Goal: Information Seeking & Learning: Learn about a topic

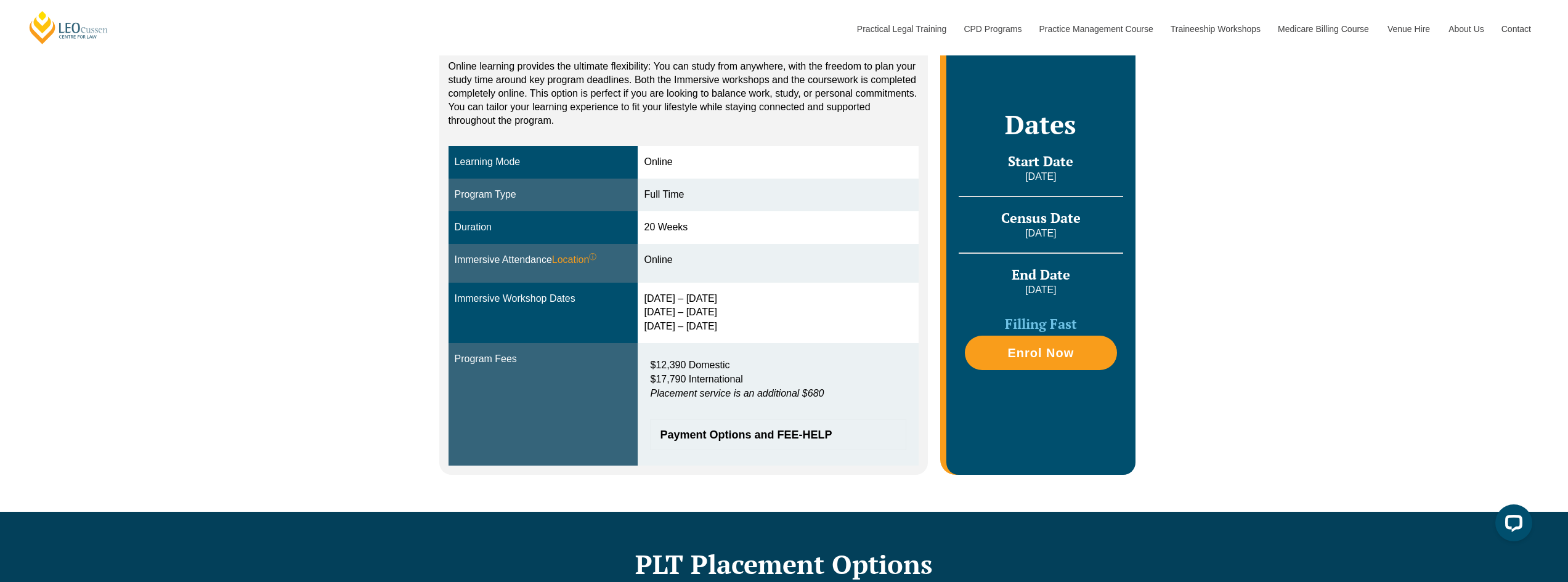
drag, startPoint x: 738, startPoint y: 294, endPoint x: 655, endPoint y: 299, distance: 83.2
click at [655, 299] on div "16 – 19 Dec 2025 11 – 13 March 2026 29 April – 1 May 2026" at bounding box center [778, 313] width 269 height 42
click at [779, 311] on div "16 – 19 Dec 2025 11 – 13 March 2026 29 April – 1 May 2026" at bounding box center [778, 313] width 269 height 42
drag, startPoint x: 756, startPoint y: 313, endPoint x: 644, endPoint y: 319, distance: 112.2
click at [644, 319] on td "16 – 19 Dec 2025 11 – 13 March 2026 29 April – 1 May 2026" at bounding box center [778, 313] width 281 height 61
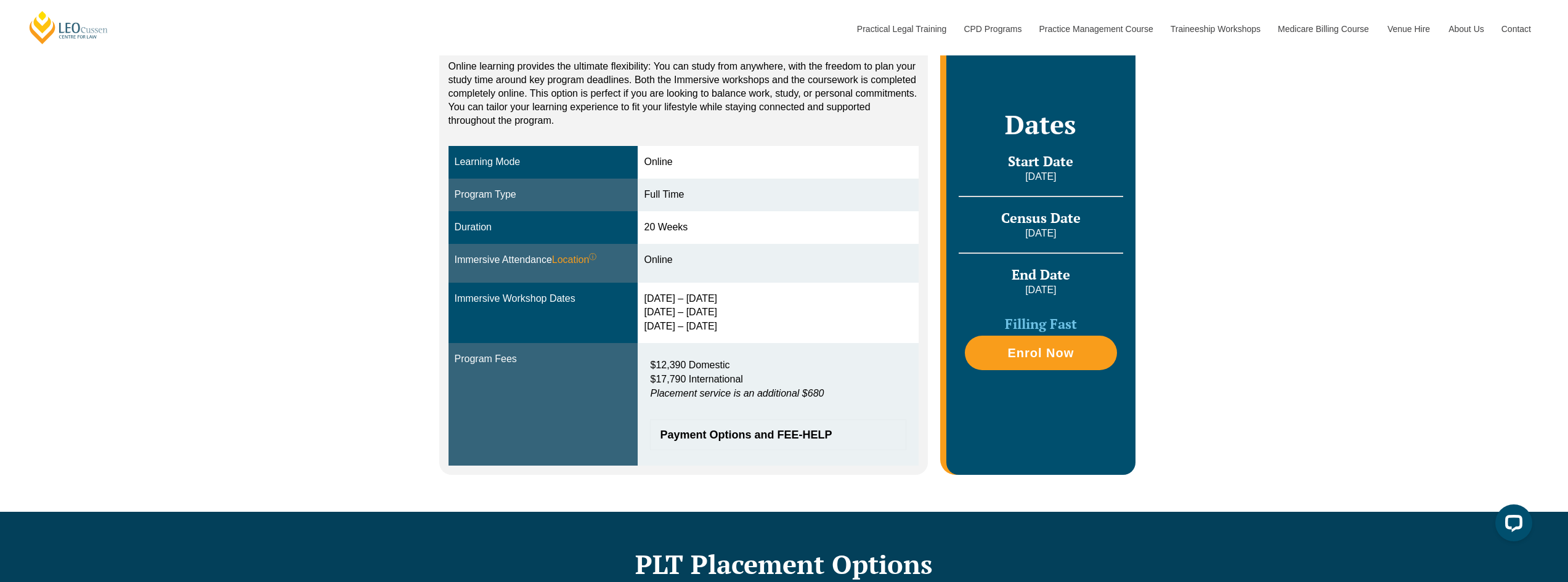
click at [644, 320] on td "16 – 19 Dec 2025 11 – 13 March 2026 29 April – 1 May 2026" at bounding box center [778, 313] width 281 height 61
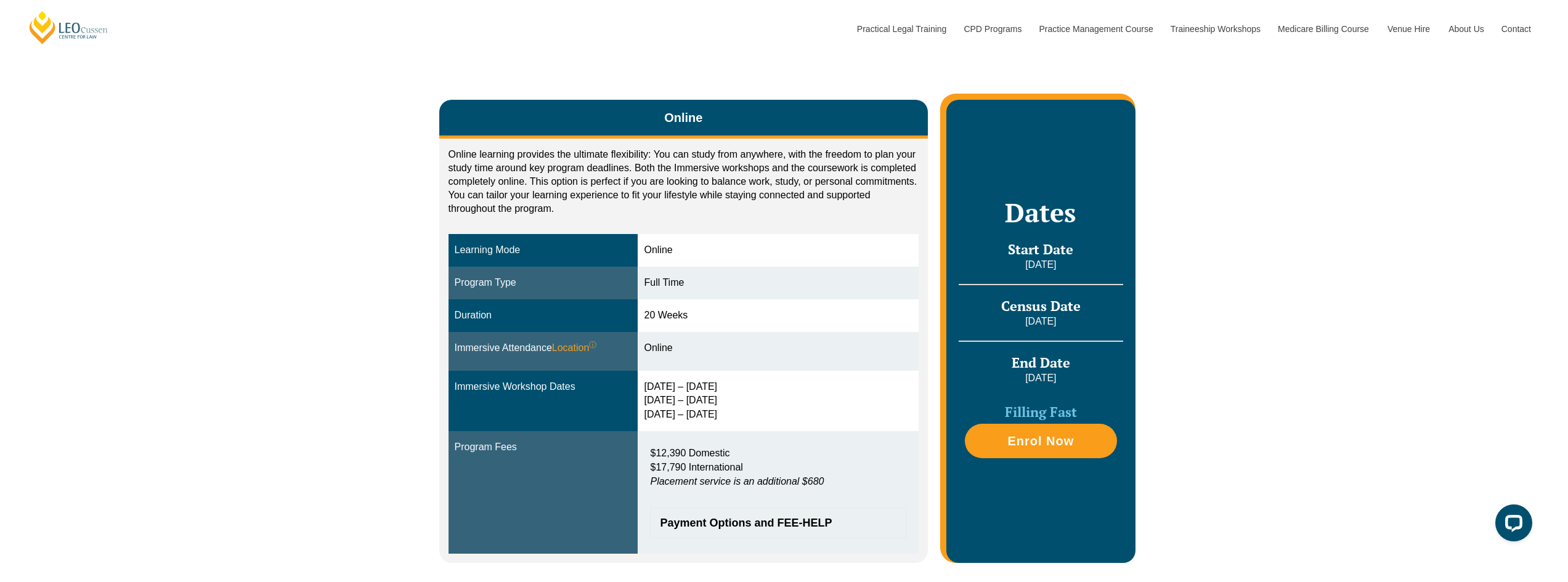
scroll to position [62, 0]
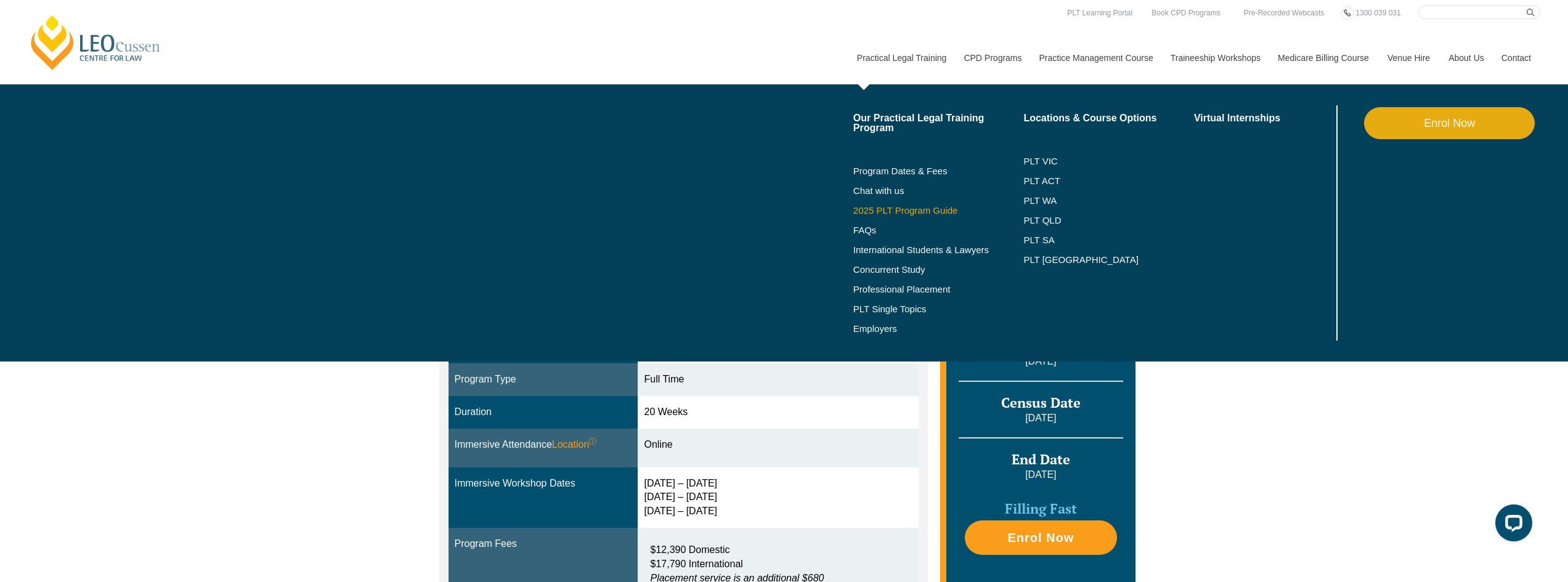
click at [902, 211] on link "2025 PLT Program Guide" at bounding box center [923, 211] width 140 height 10
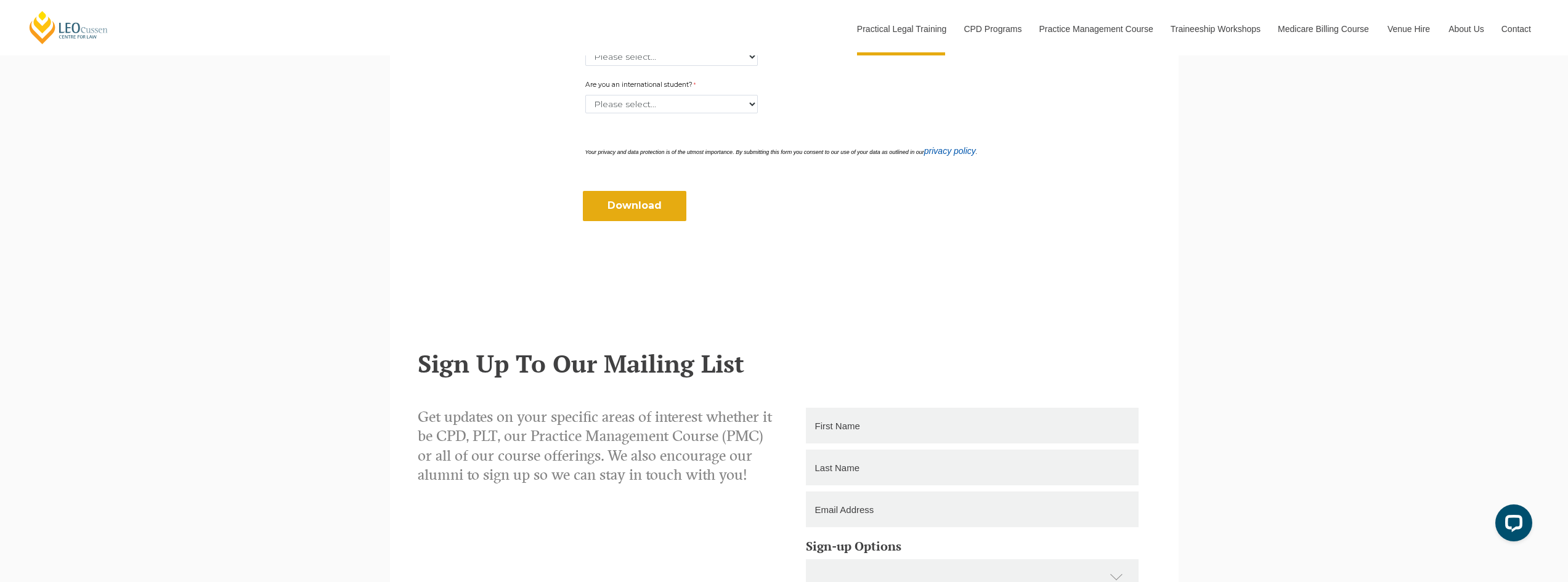
scroll to position [863, 0]
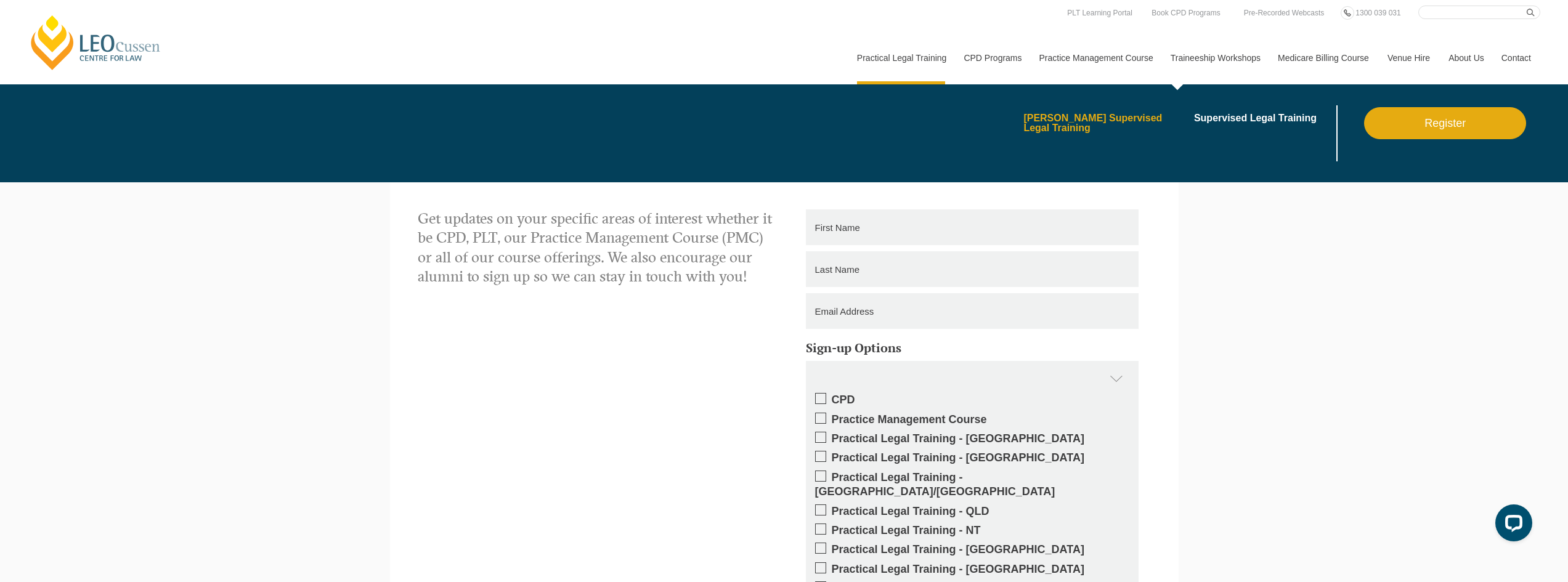
click at [1153, 116] on link "[PERSON_NAME] Supervised Legal Training" at bounding box center [1105, 123] width 162 height 19
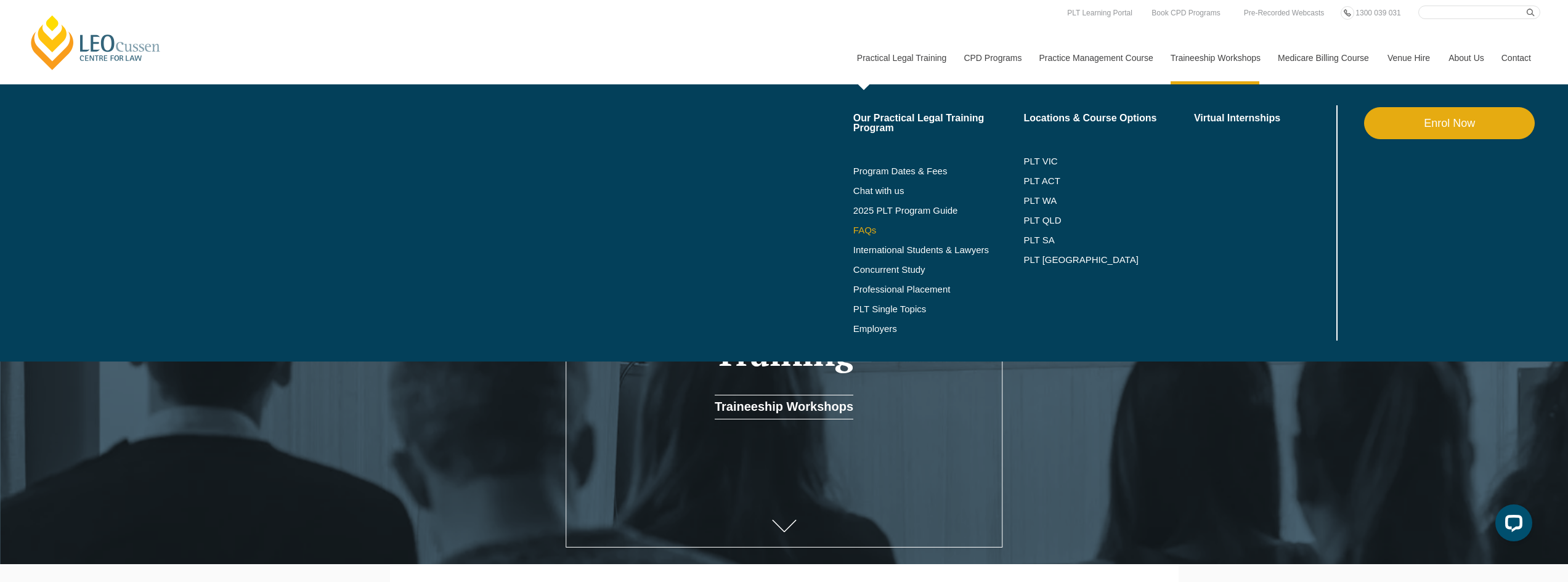
click at [865, 231] on link "FAQs" at bounding box center [939, 231] width 171 height 10
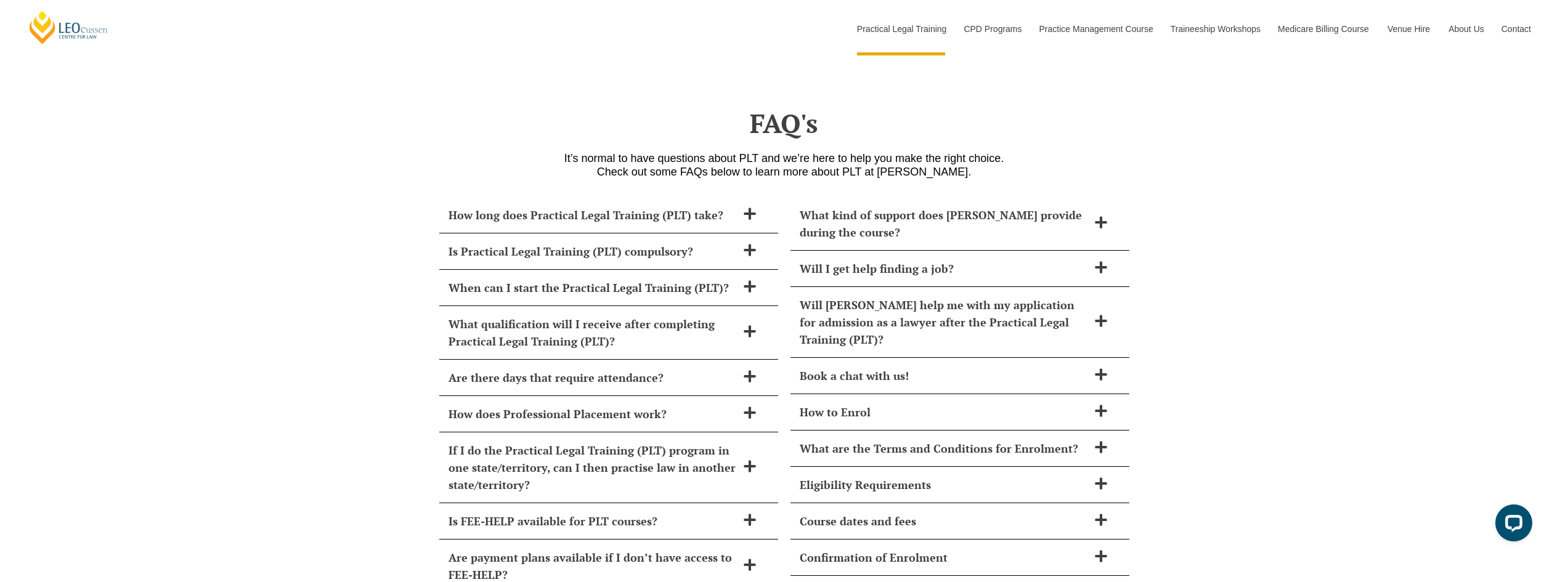
scroll to position [5268, 0]
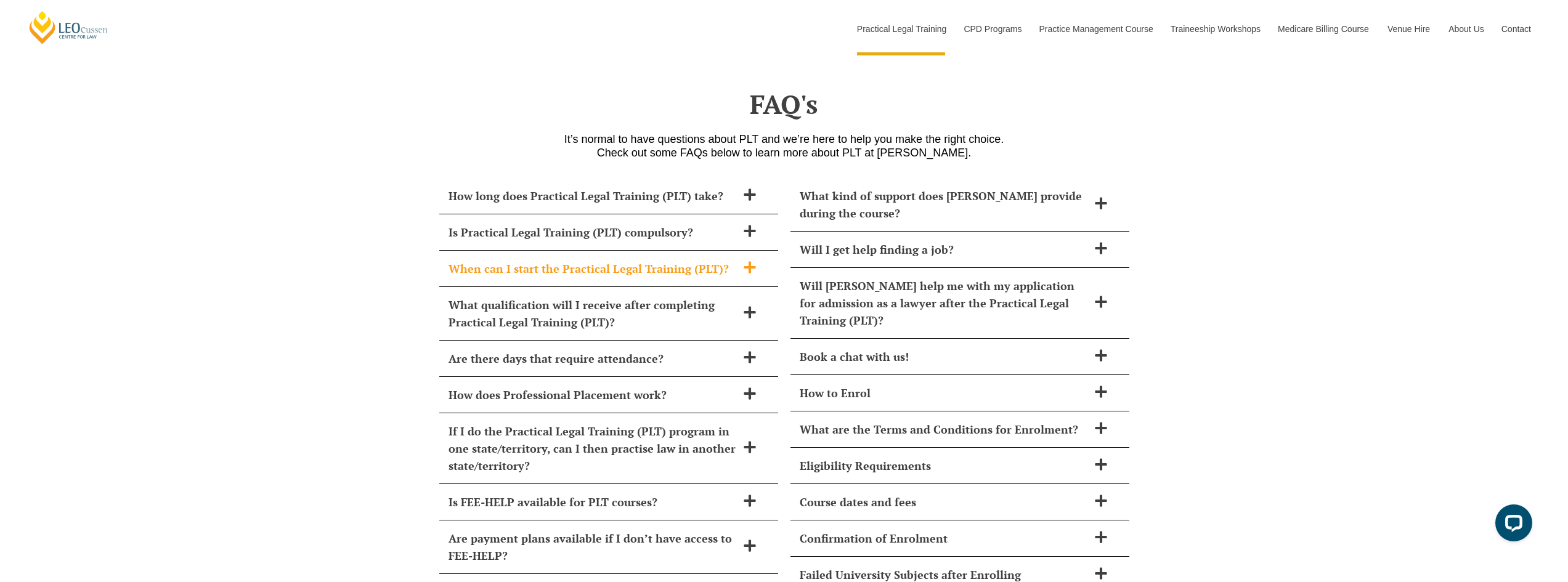
click at [747, 261] on icon at bounding box center [749, 267] width 14 height 14
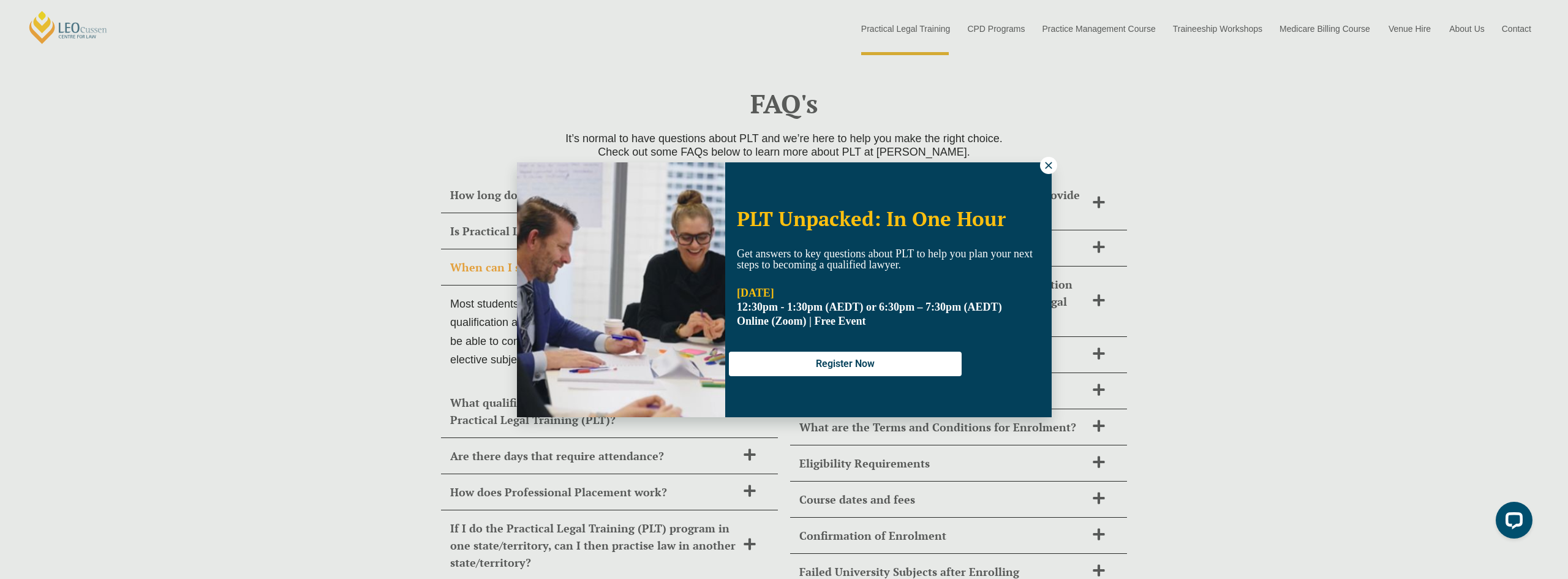
click at [1049, 162] on icon at bounding box center [1048, 165] width 11 height 11
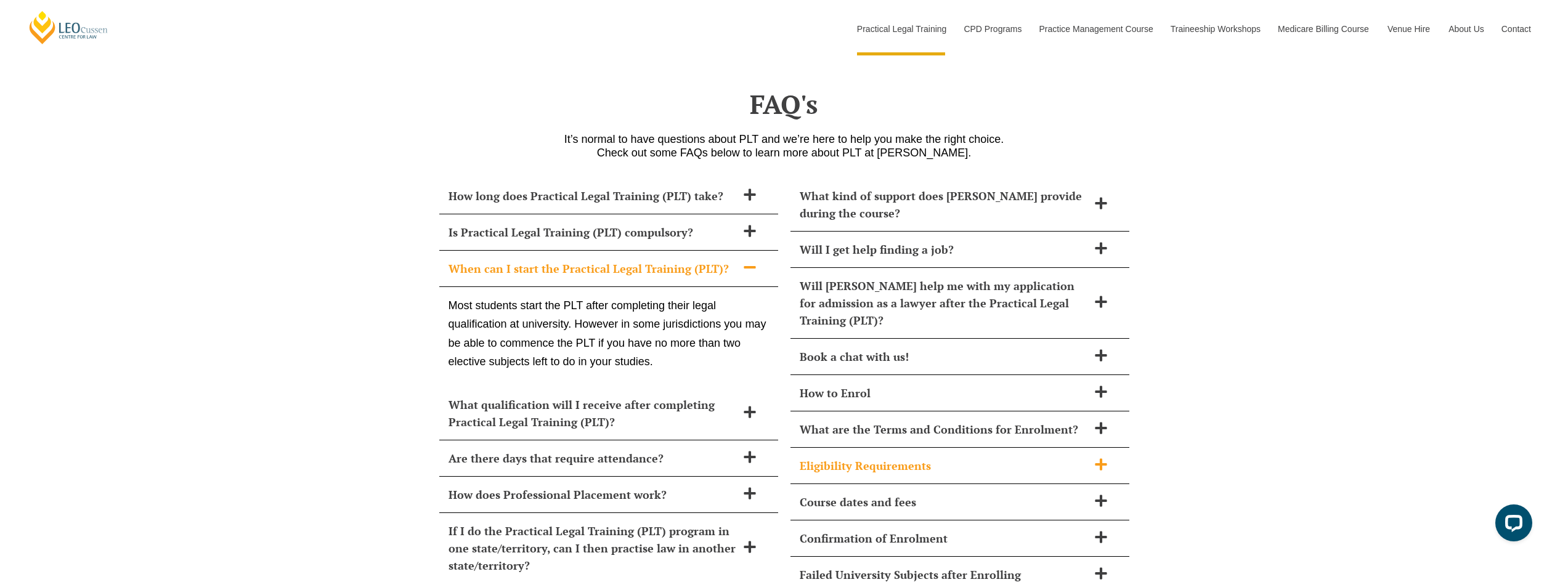
click at [1079, 447] on div "Eligibility Requirements" at bounding box center [959, 465] width 339 height 36
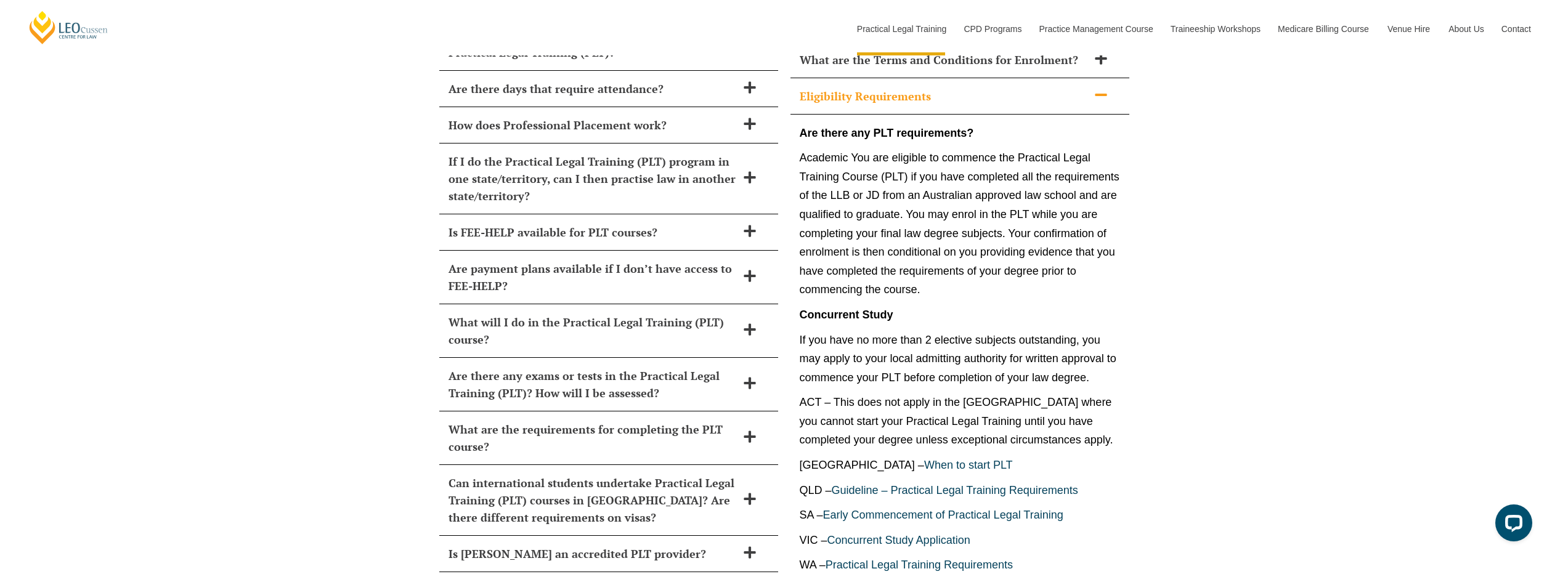
scroll to position [5699, 0]
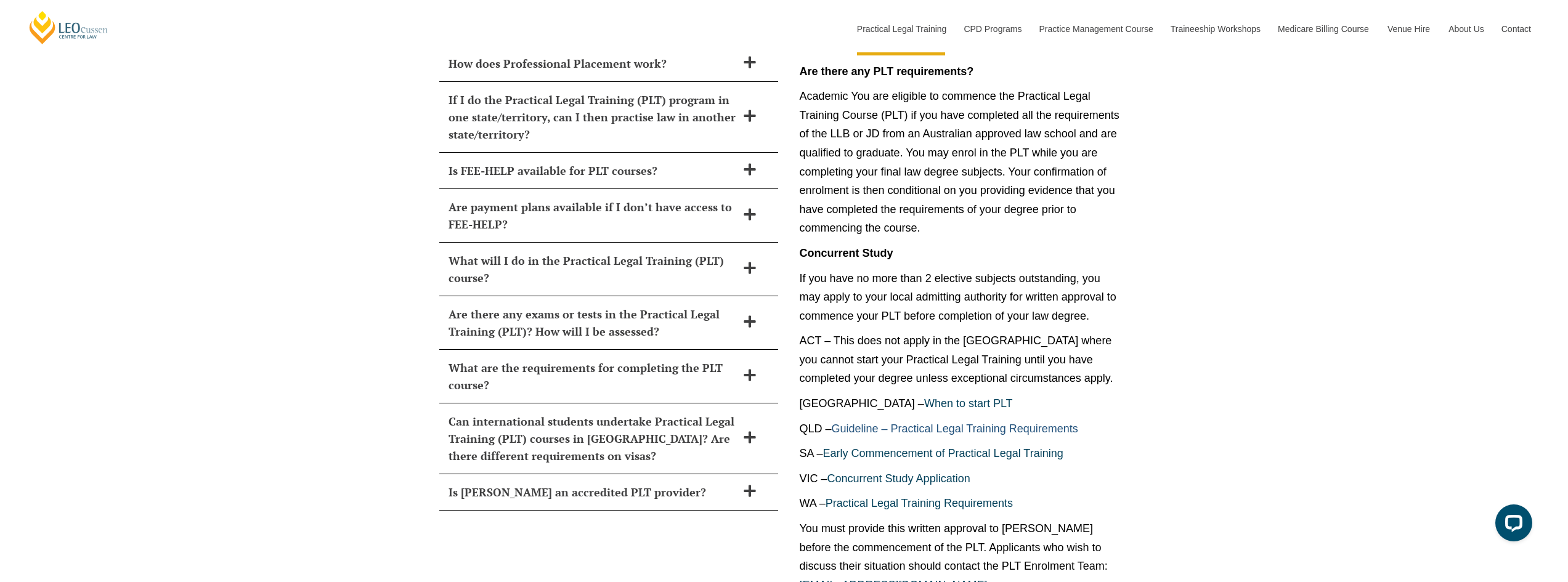
click at [927, 423] on link "Guideline – Practical Legal Training Requirements" at bounding box center [954, 429] width 246 height 13
